Goal: Transaction & Acquisition: Purchase product/service

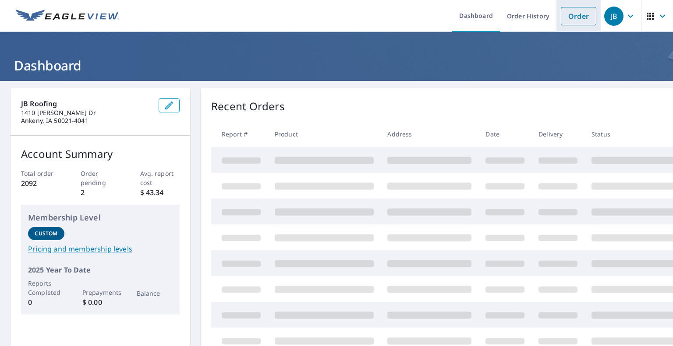
click at [576, 17] on link "Order" at bounding box center [578, 16] width 35 height 18
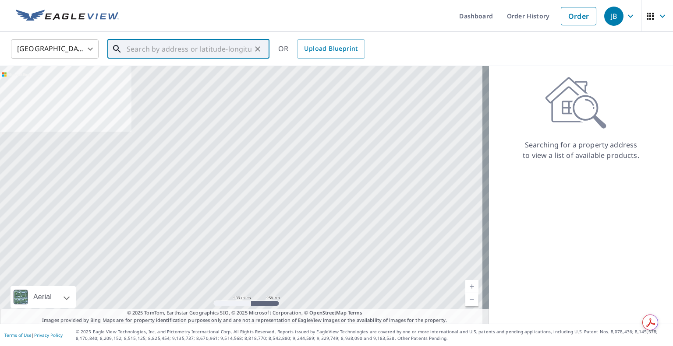
click at [229, 47] on input "text" at bounding box center [189, 49] width 125 height 25
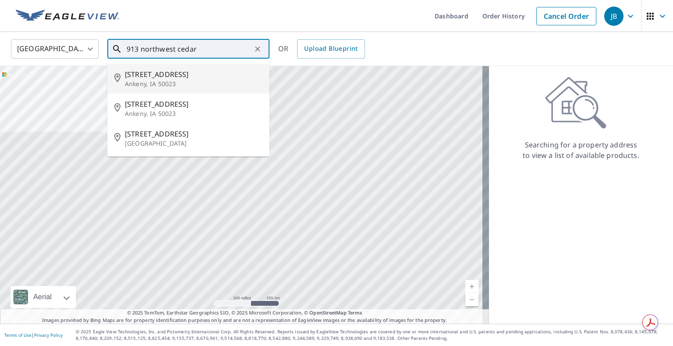
click at [186, 71] on span "[STREET_ADDRESS]" at bounding box center [194, 74] width 138 height 11
type input "[STREET_ADDRESS]"
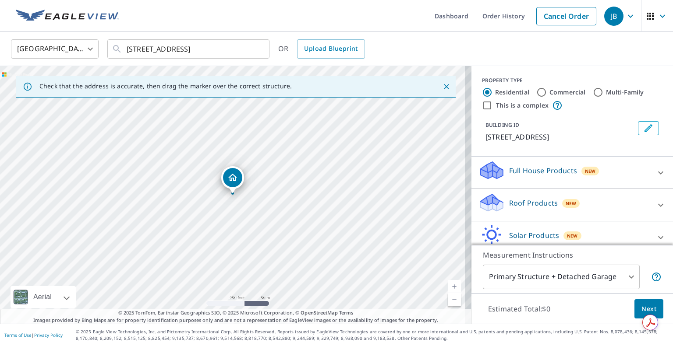
click at [574, 199] on div "Roof Products New" at bounding box center [564, 205] width 172 height 25
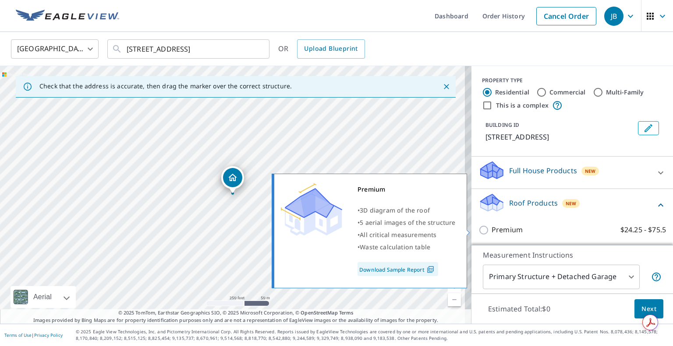
click at [478, 230] on input "Premium $24.25 - $75.5" at bounding box center [484, 230] width 13 height 11
checkbox input "true"
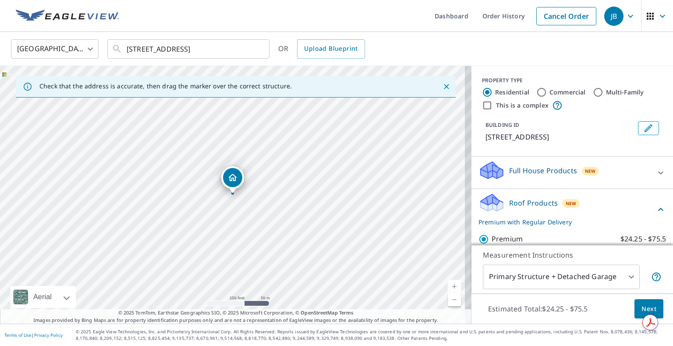
click at [641, 306] on span "Next" at bounding box center [648, 309] width 15 height 11
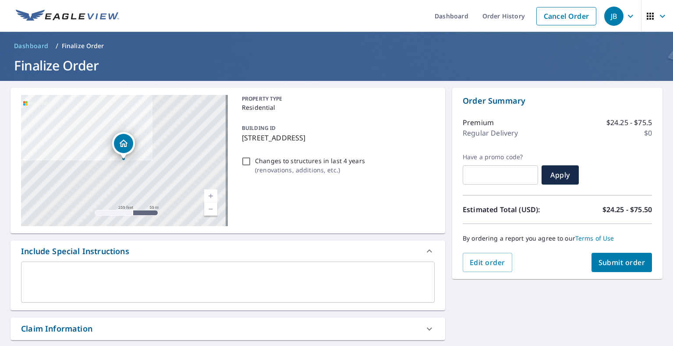
click at [621, 263] on span "Submit order" at bounding box center [621, 263] width 47 height 10
